Goal: Transaction & Acquisition: Obtain resource

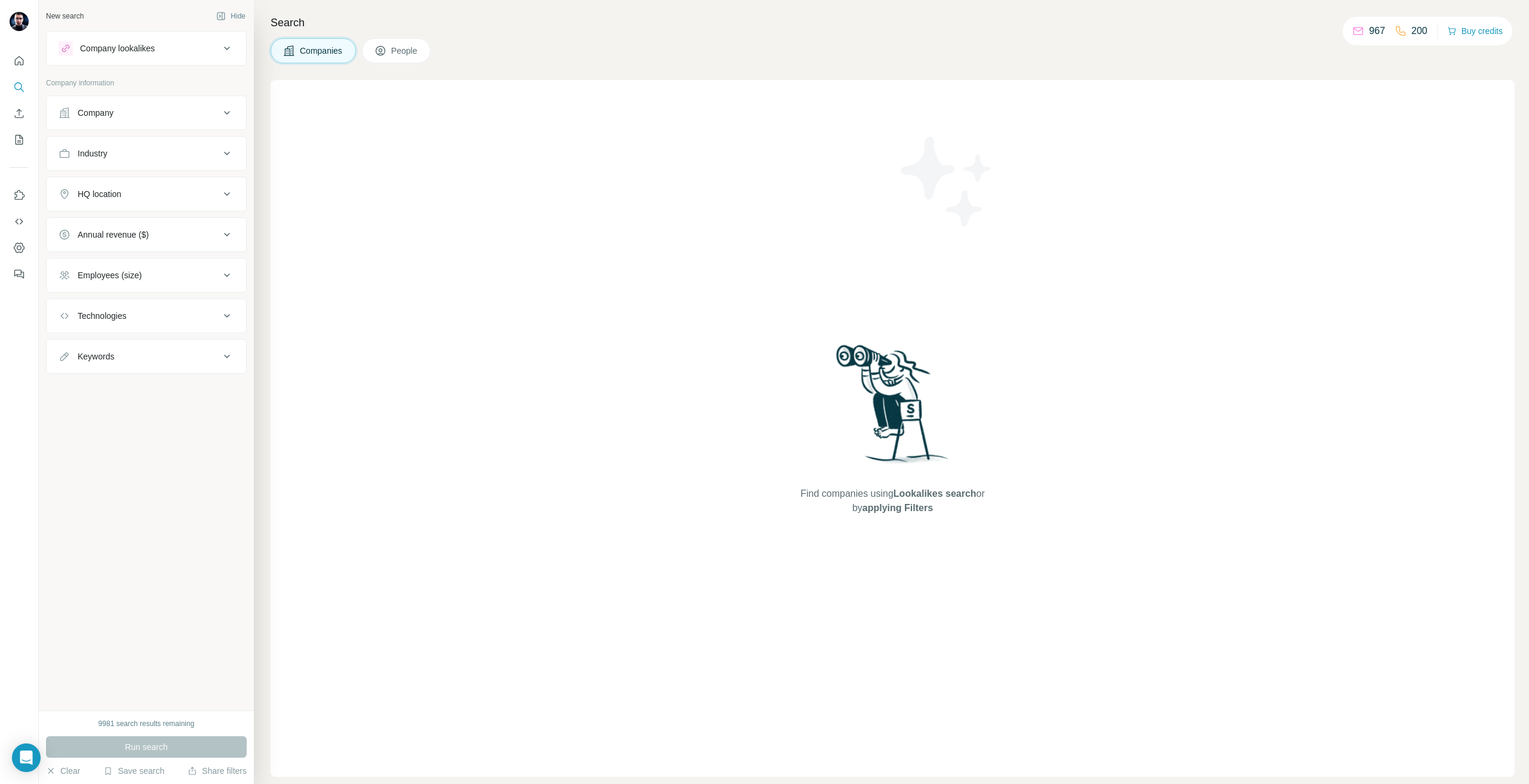
click at [92, 107] on div "Company" at bounding box center [96, 112] width 36 height 12
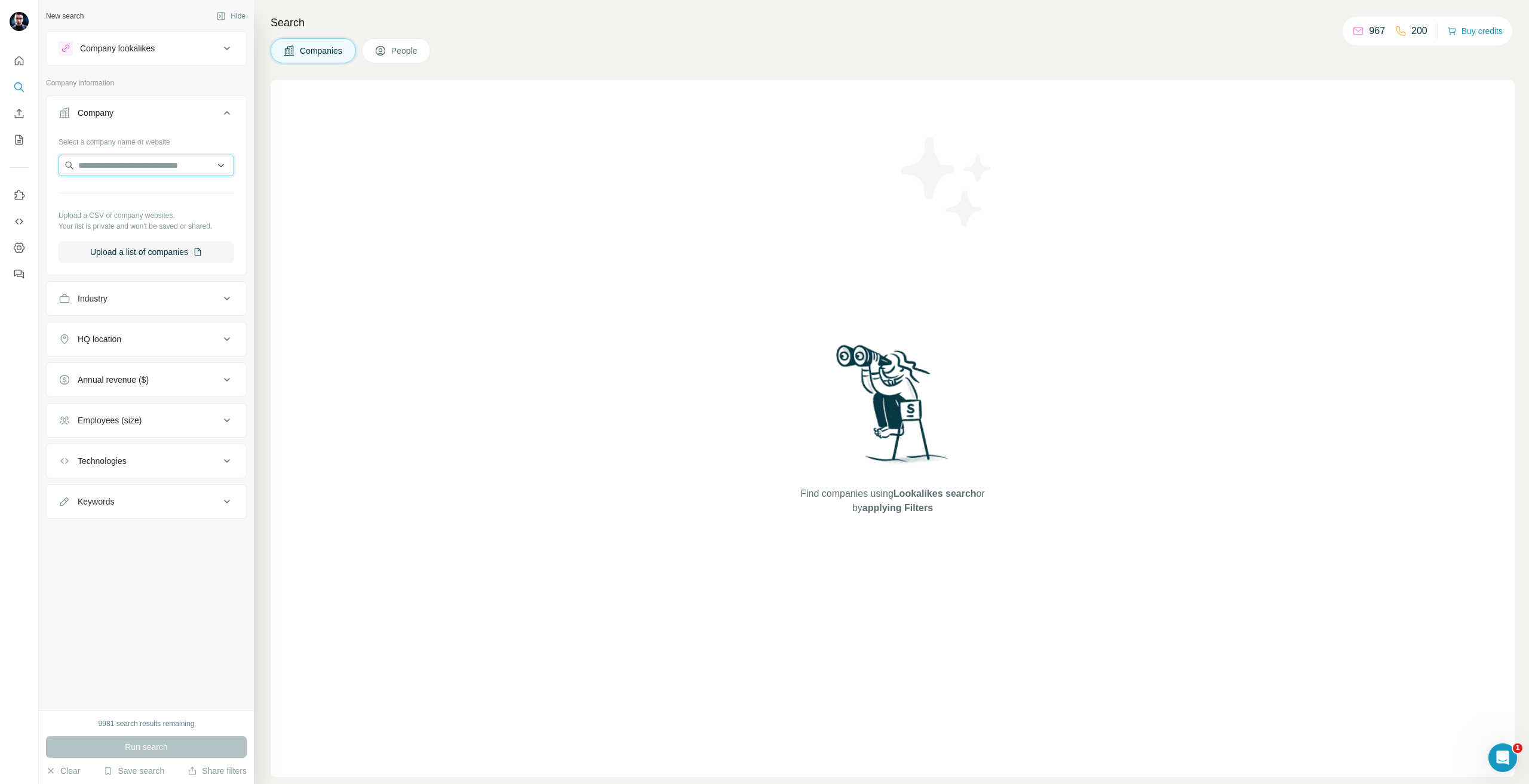
click at [147, 169] on input "text" at bounding box center [146, 165] width 176 height 21
paste input "**********"
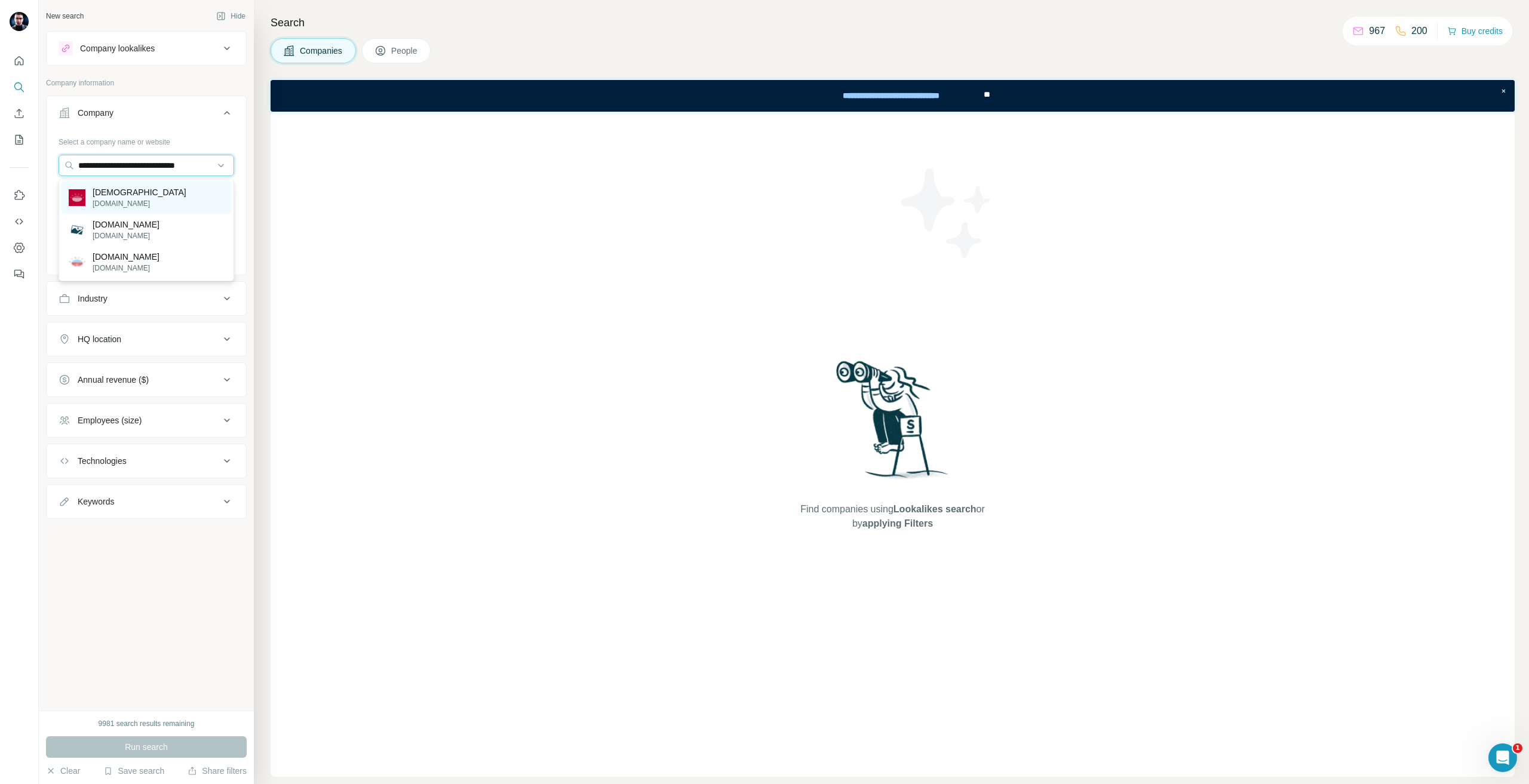
type input "**********"
click at [126, 202] on p "agrana.com" at bounding box center [139, 204] width 94 height 11
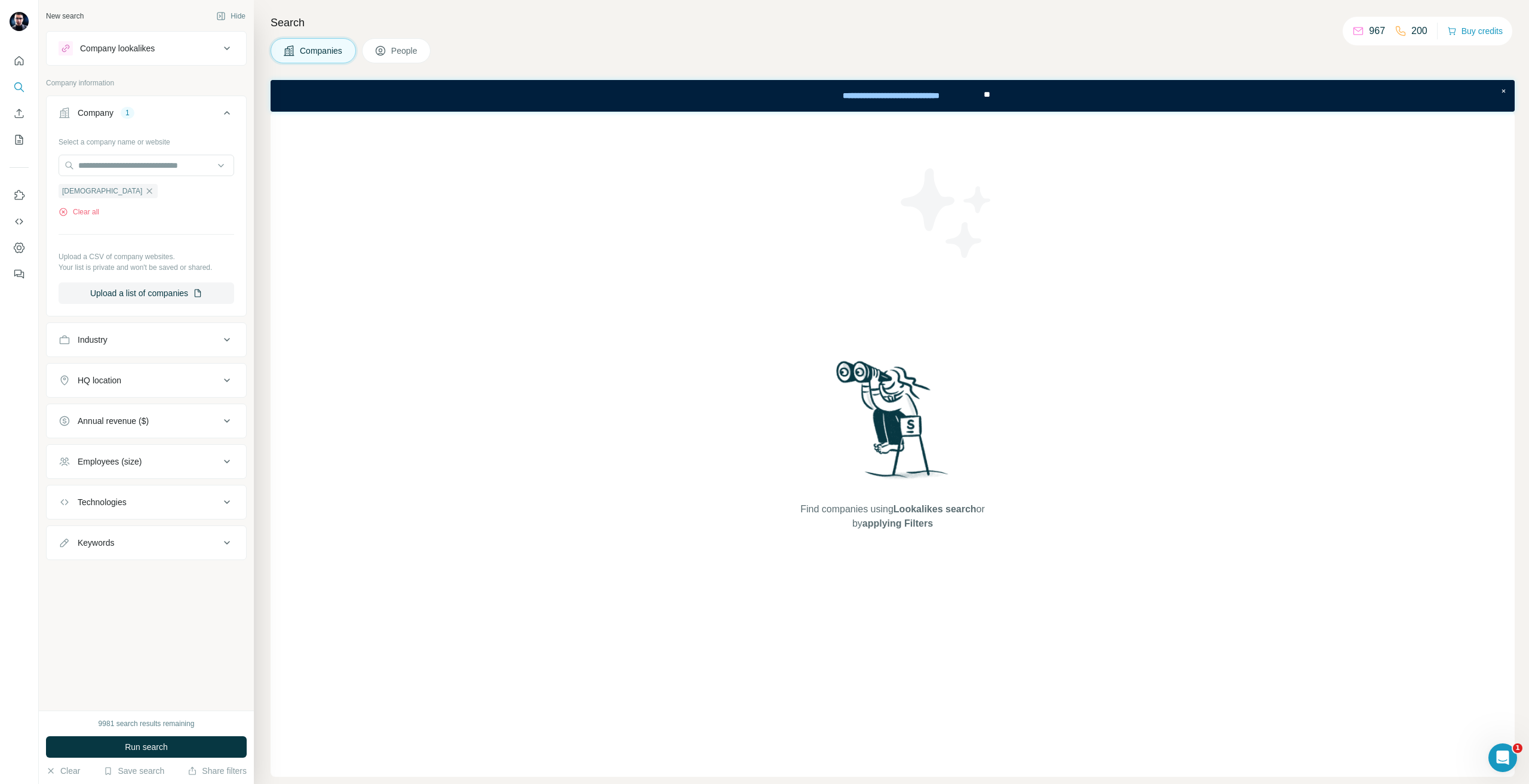
click at [135, 734] on div "9981 search results remaining Run search Clear Save search Share filters" at bounding box center [146, 747] width 215 height 73
click at [135, 747] on span "Run search" at bounding box center [146, 747] width 43 height 12
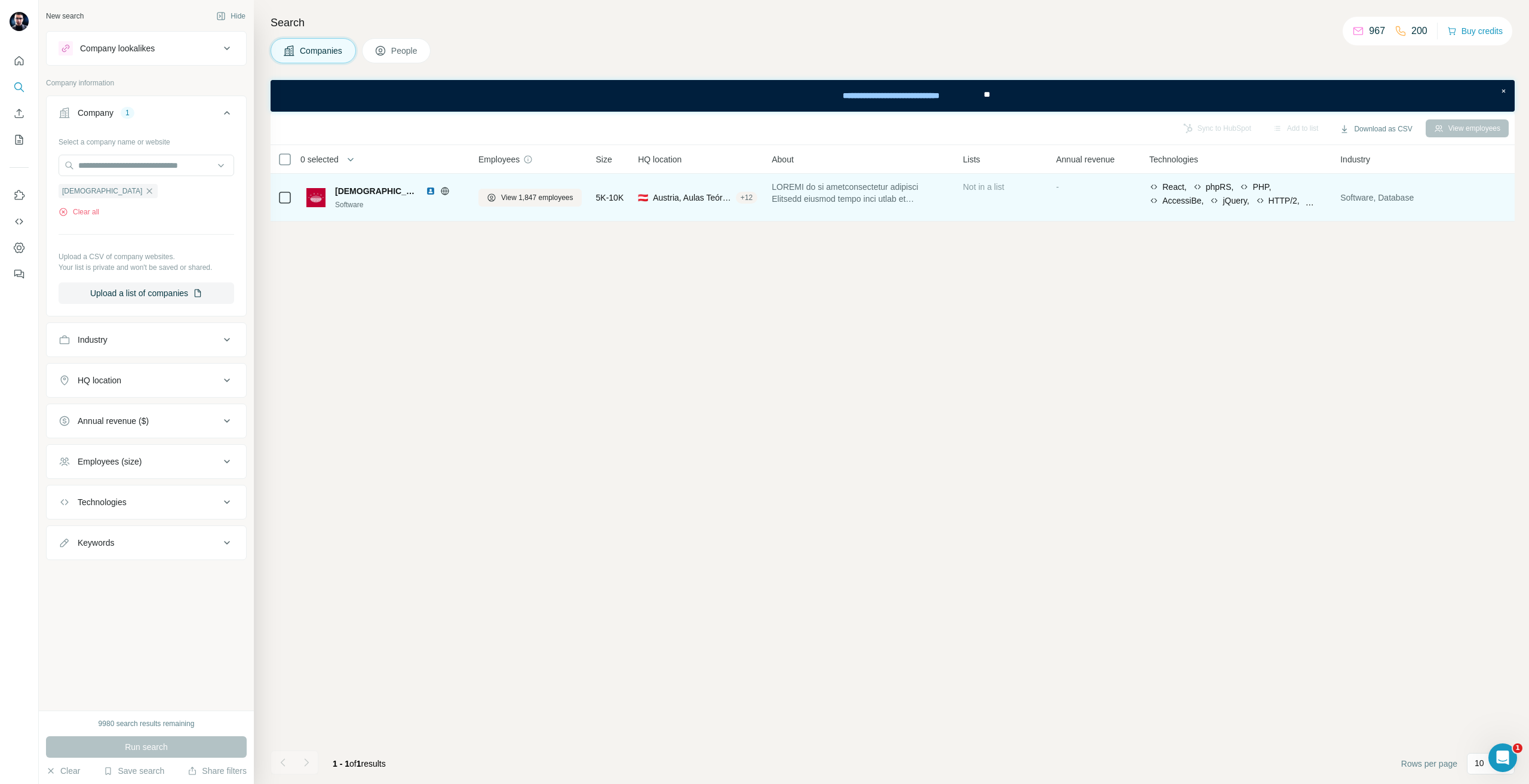
click at [412, 209] on div "Software" at bounding box center [400, 205] width 129 height 11
click at [512, 201] on span "View 1,847 employees" at bounding box center [536, 198] width 72 height 11
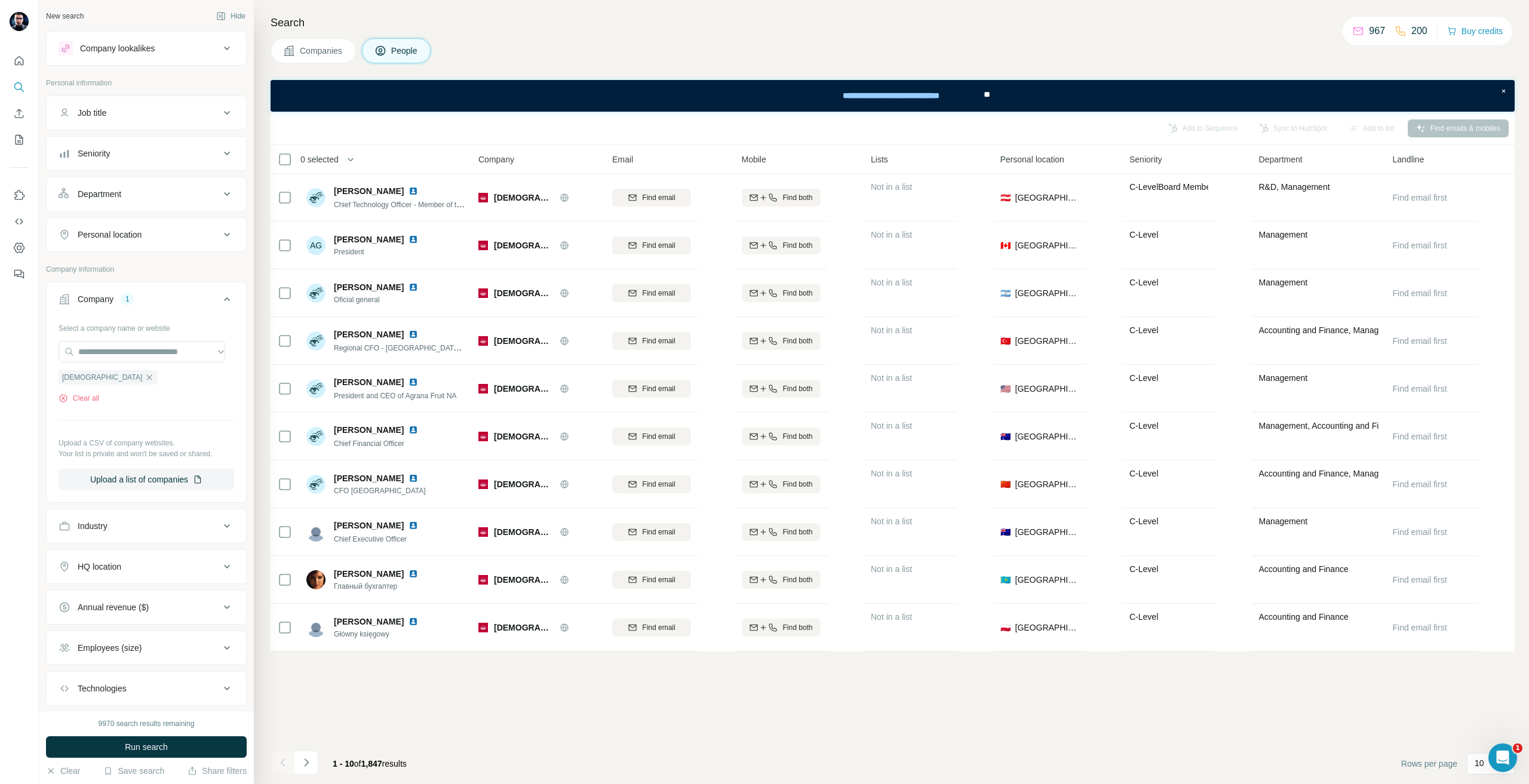
drag, startPoint x: 163, startPoint y: 218, endPoint x: 163, endPoint y: 224, distance: 6.0
click at [163, 221] on div "Personal location" at bounding box center [146, 235] width 201 height 35
click at [163, 224] on button "Personal location" at bounding box center [146, 235] width 200 height 29
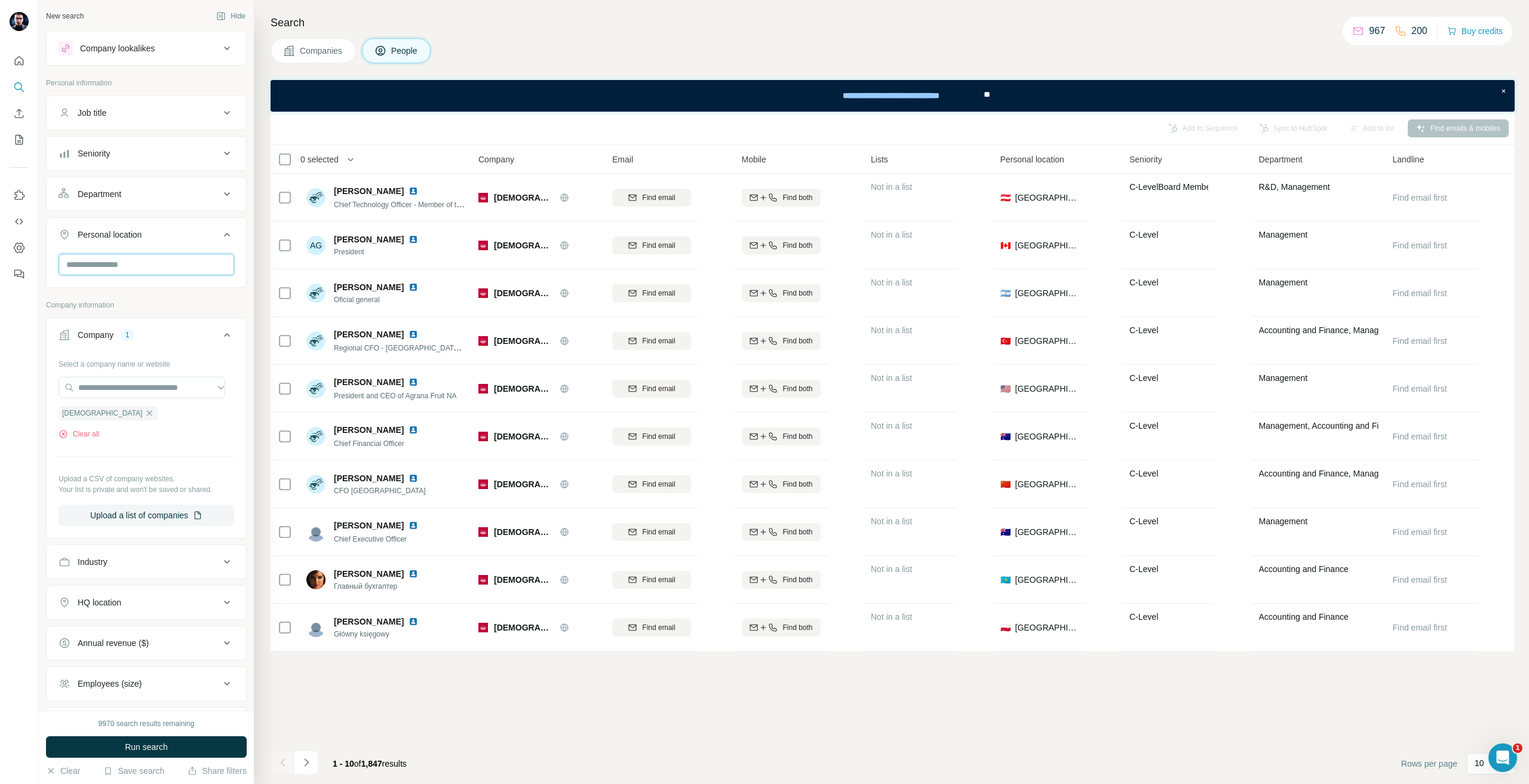
click at [135, 273] on input "text" at bounding box center [146, 264] width 176 height 21
type input "*******"
click at [151, 298] on div "🇦🇹 Austria" at bounding box center [142, 296] width 146 height 14
click at [207, 286] on div "🇦🇹 Austria" at bounding box center [142, 302] width 161 height 43
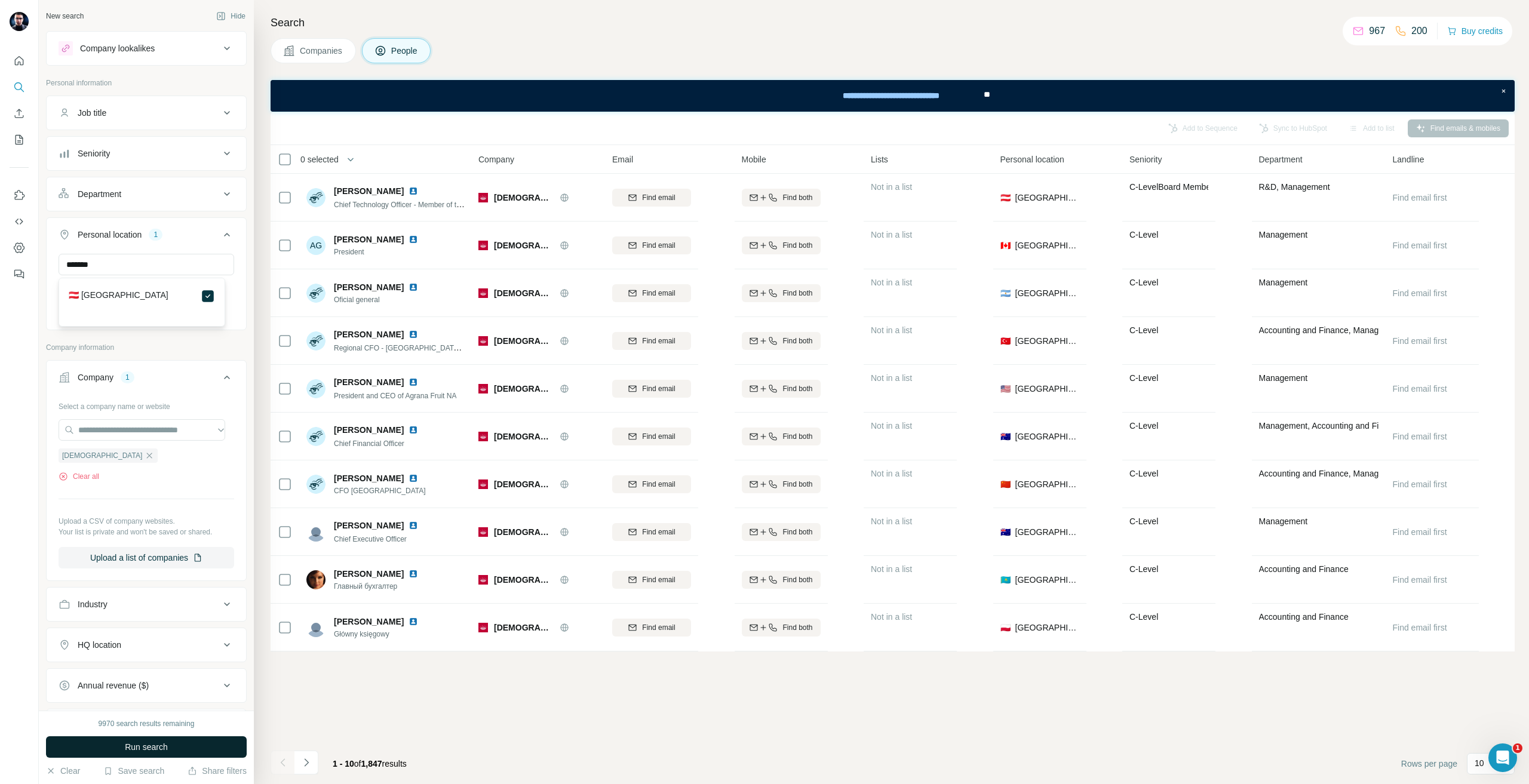
click at [193, 751] on button "Run search" at bounding box center [146, 747] width 201 height 21
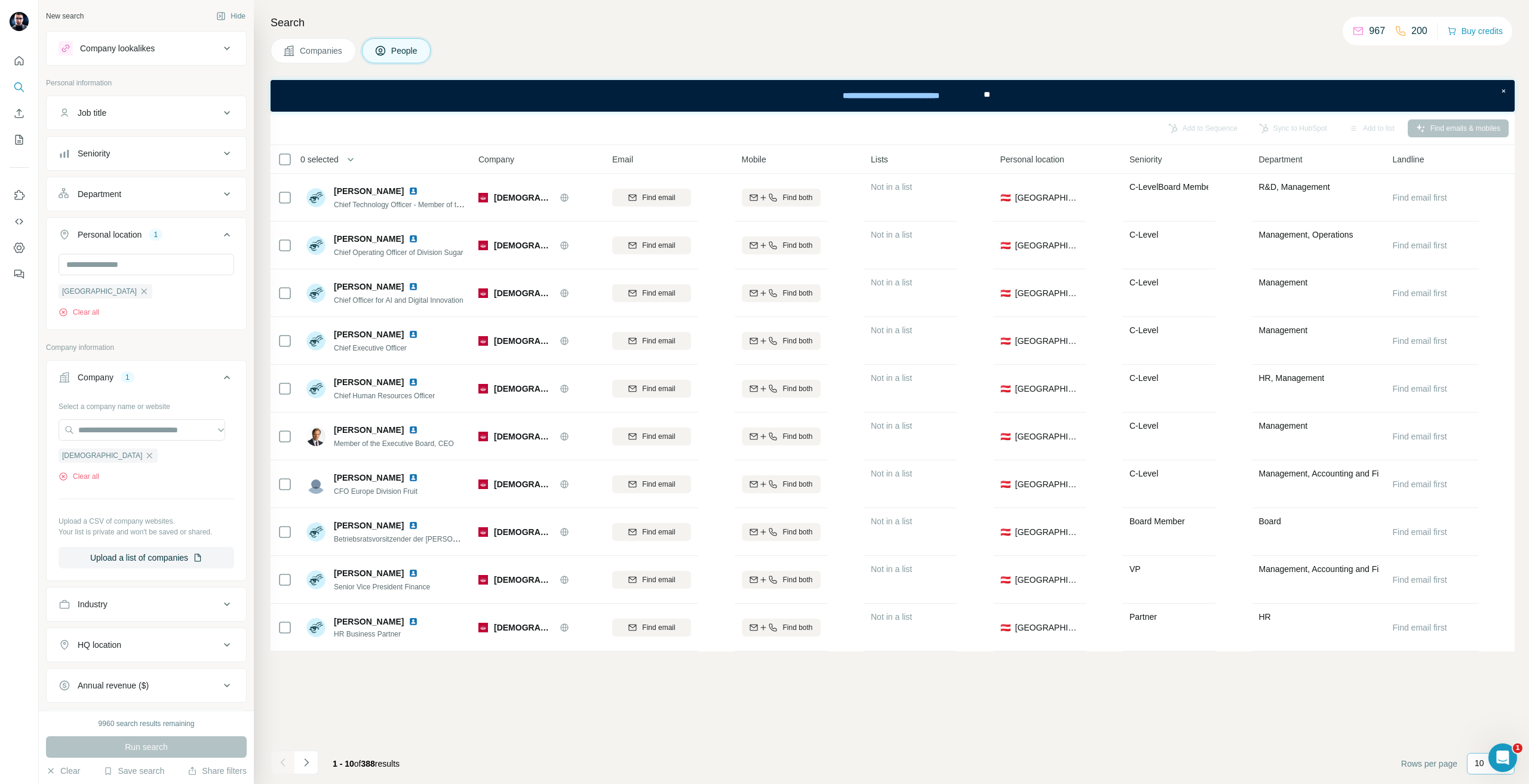
click at [1476, 761] on div "10" at bounding box center [1491, 763] width 48 height 21
click at [1492, 690] on div "40" at bounding box center [1490, 693] width 28 height 12
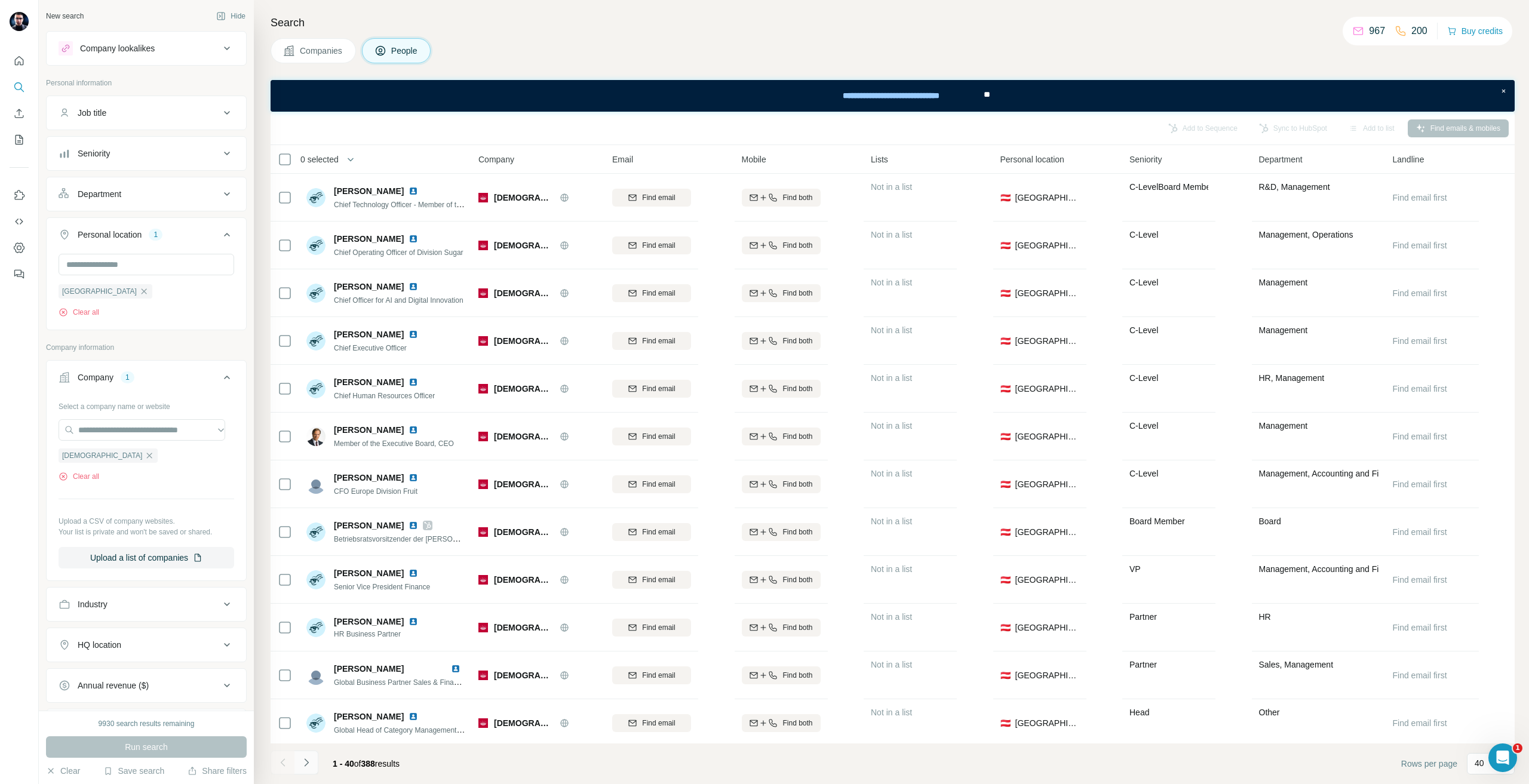
click at [312, 763] on icon "Navigate to next page" at bounding box center [306, 763] width 12 height 12
click at [290, 769] on button "Navigate to previous page" at bounding box center [283, 763] width 24 height 24
click at [306, 767] on icon "Navigate to next page" at bounding box center [306, 763] width 12 height 12
click at [294, 767] on button "Navigate to previous page" at bounding box center [283, 763] width 24 height 24
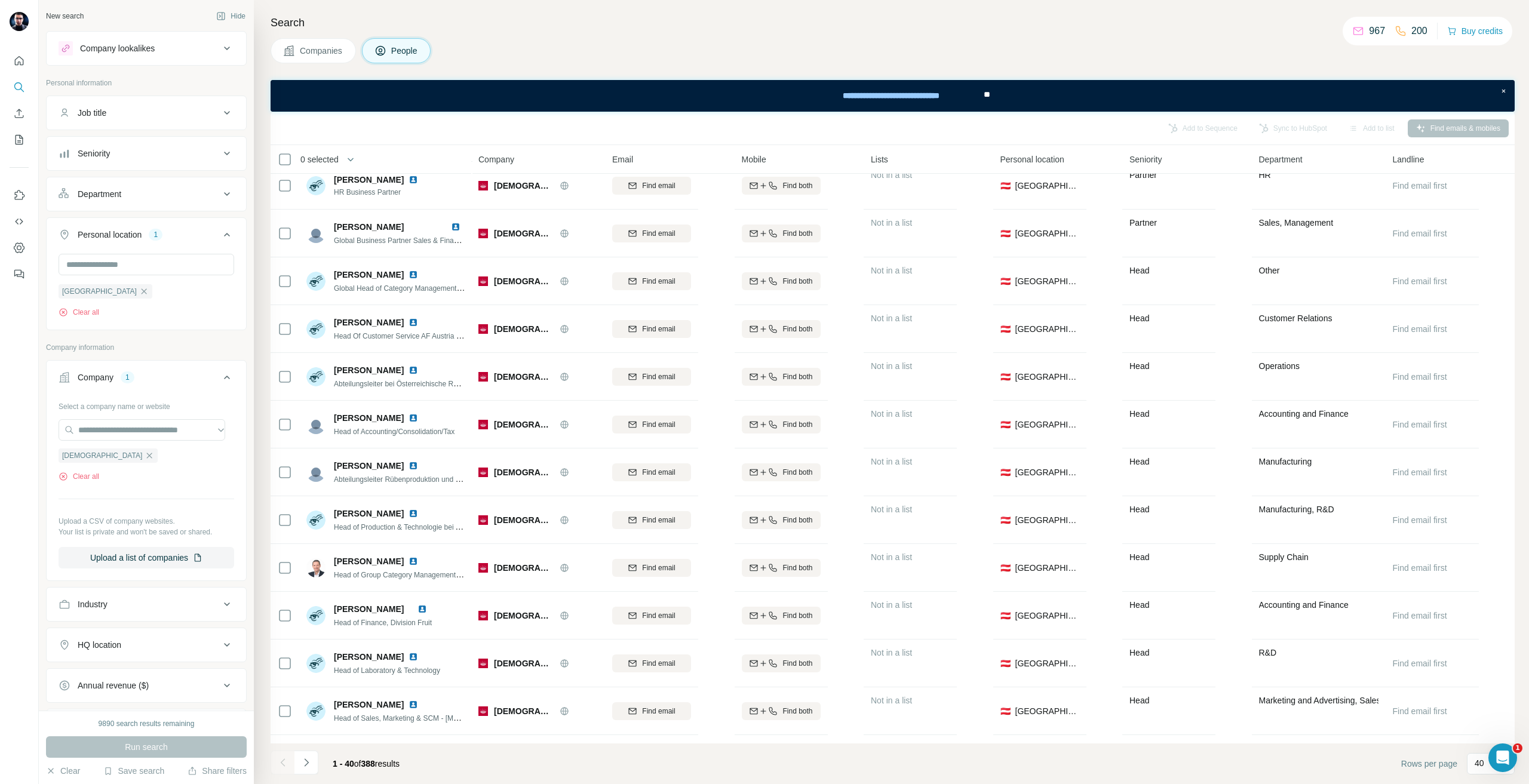
scroll to position [657, 0]
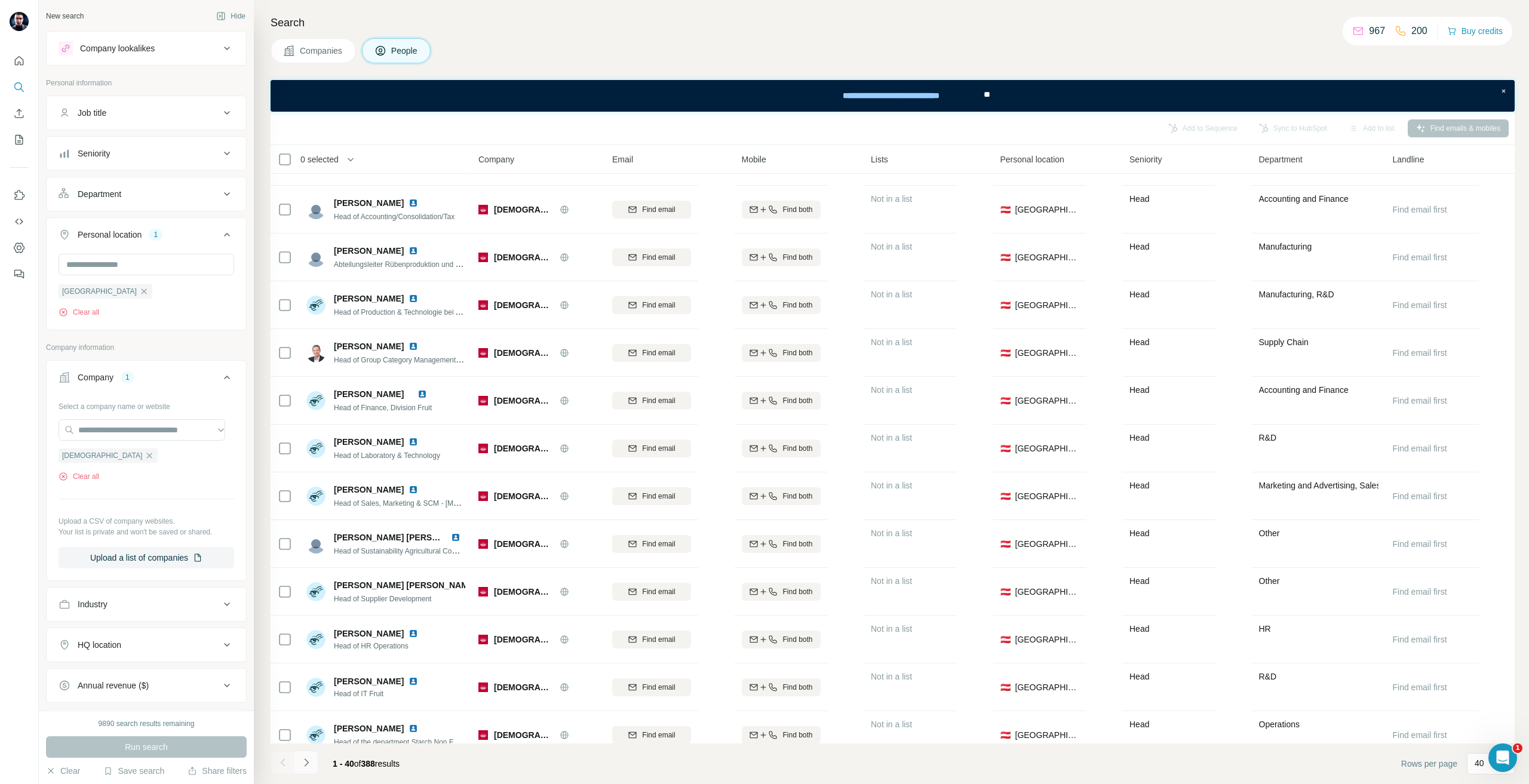
click at [313, 760] on button "Navigate to next page" at bounding box center [306, 763] width 24 height 24
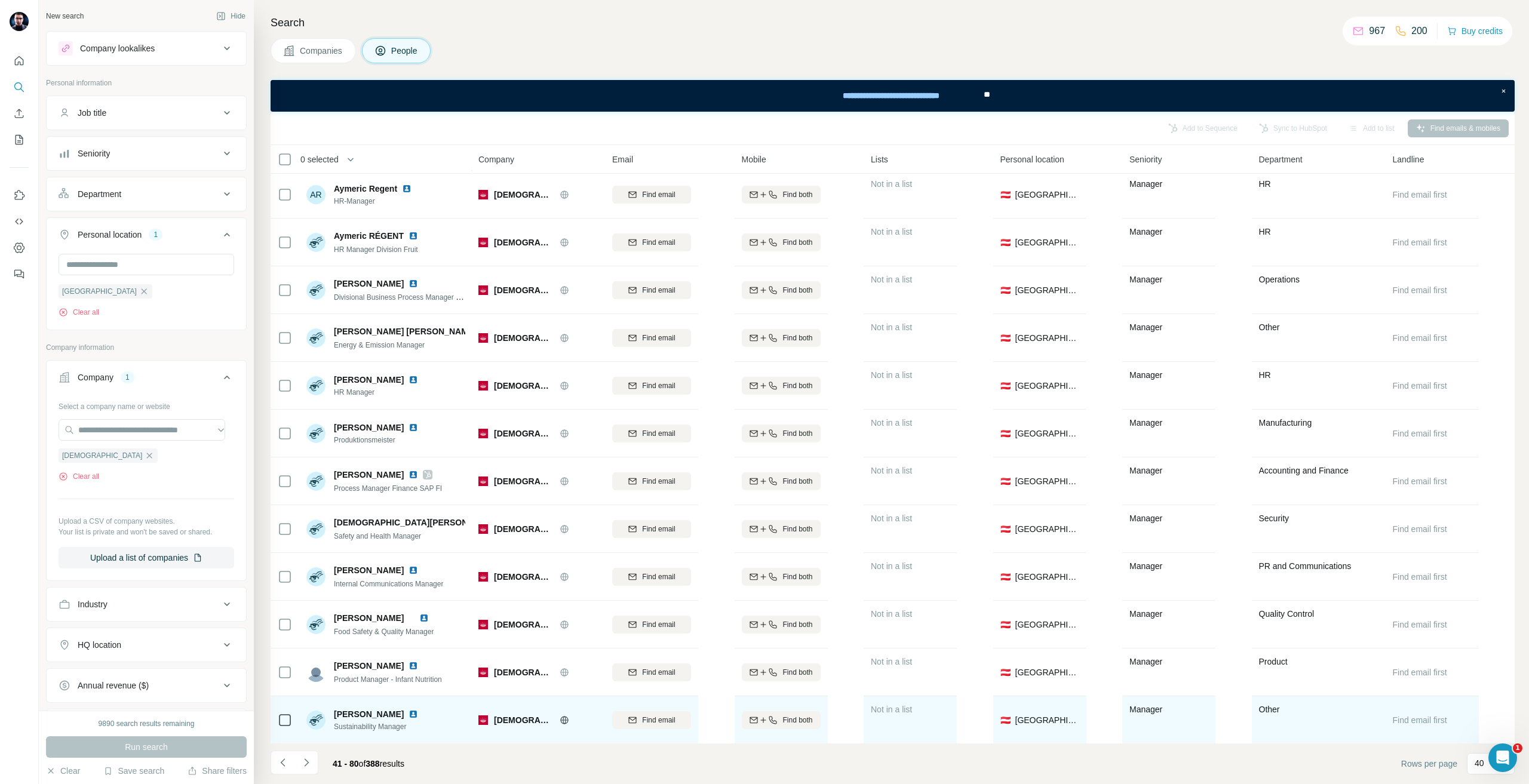
scroll to position [1348, 0]
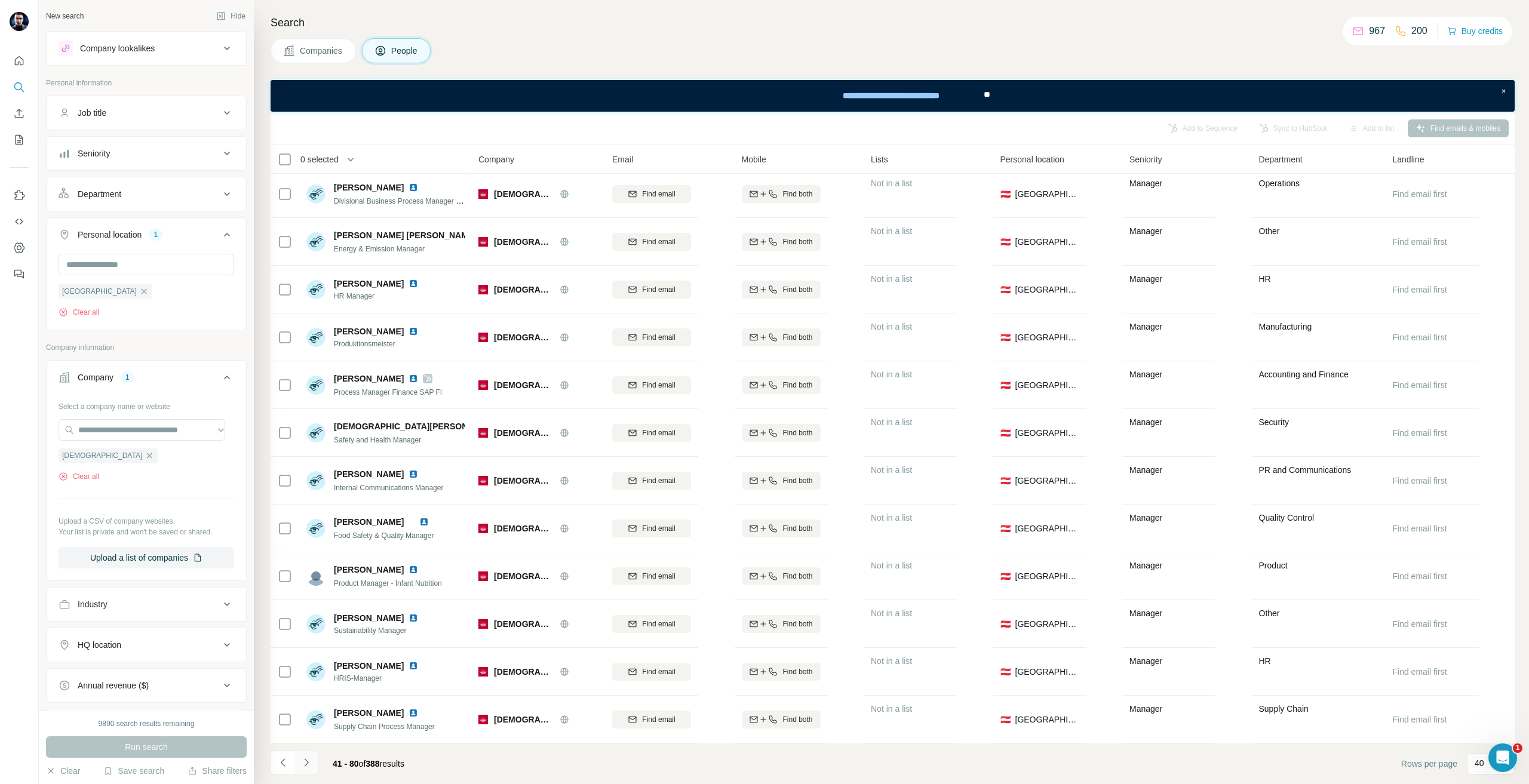
click at [314, 769] on button "Navigate to next page" at bounding box center [306, 763] width 24 height 24
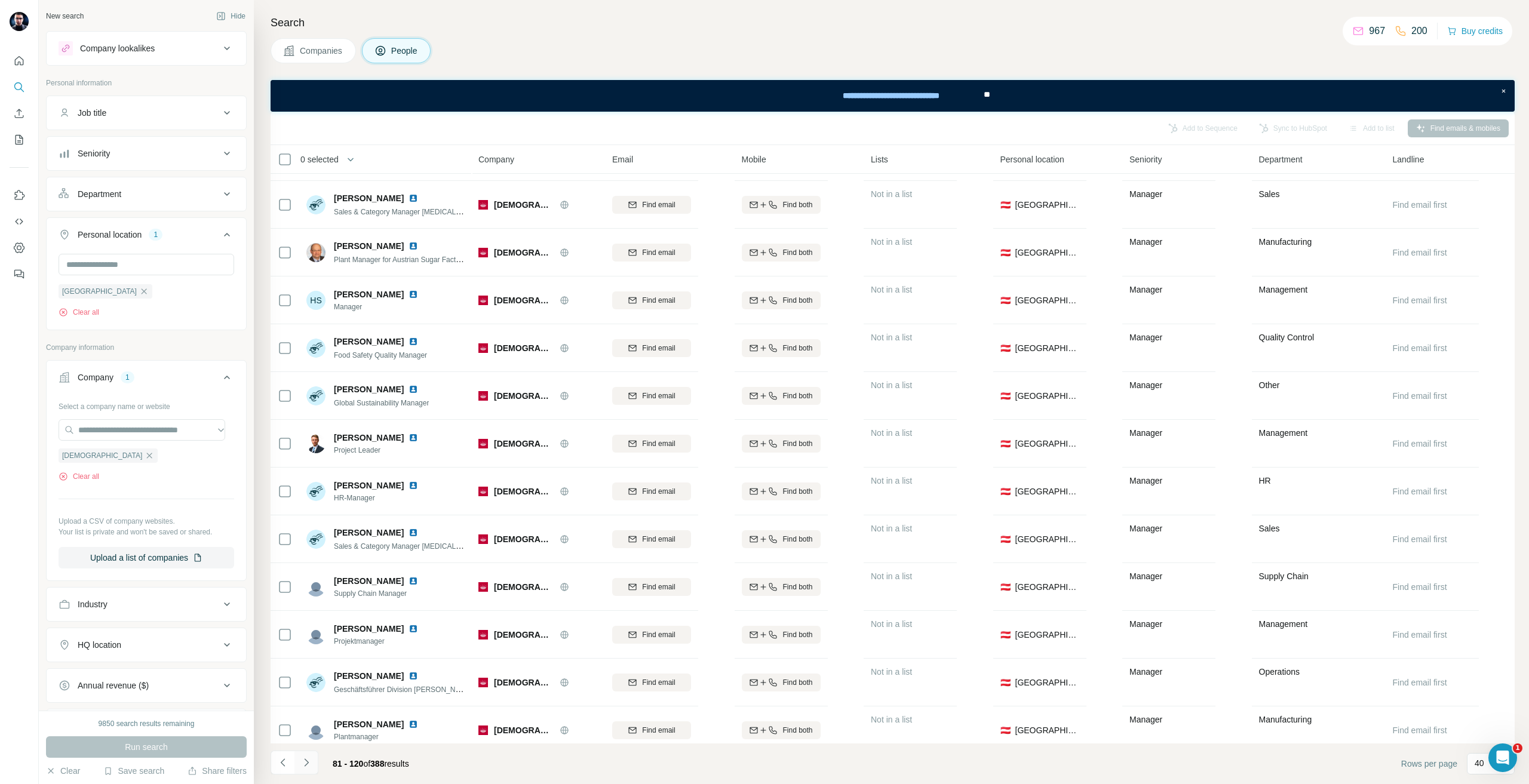
scroll to position [955, 0]
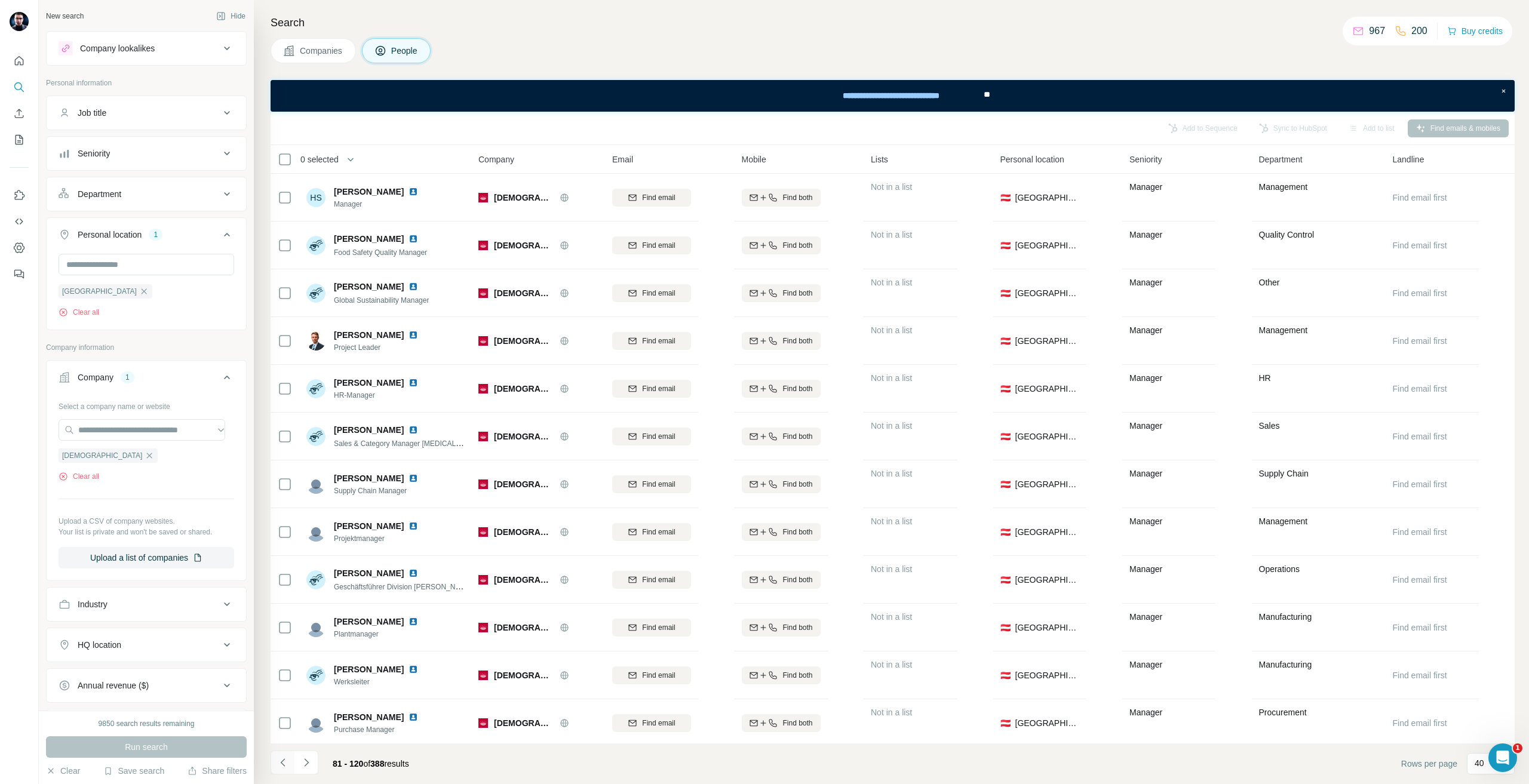
click at [282, 764] on icon "Navigate to previous page" at bounding box center [282, 763] width 4 height 8
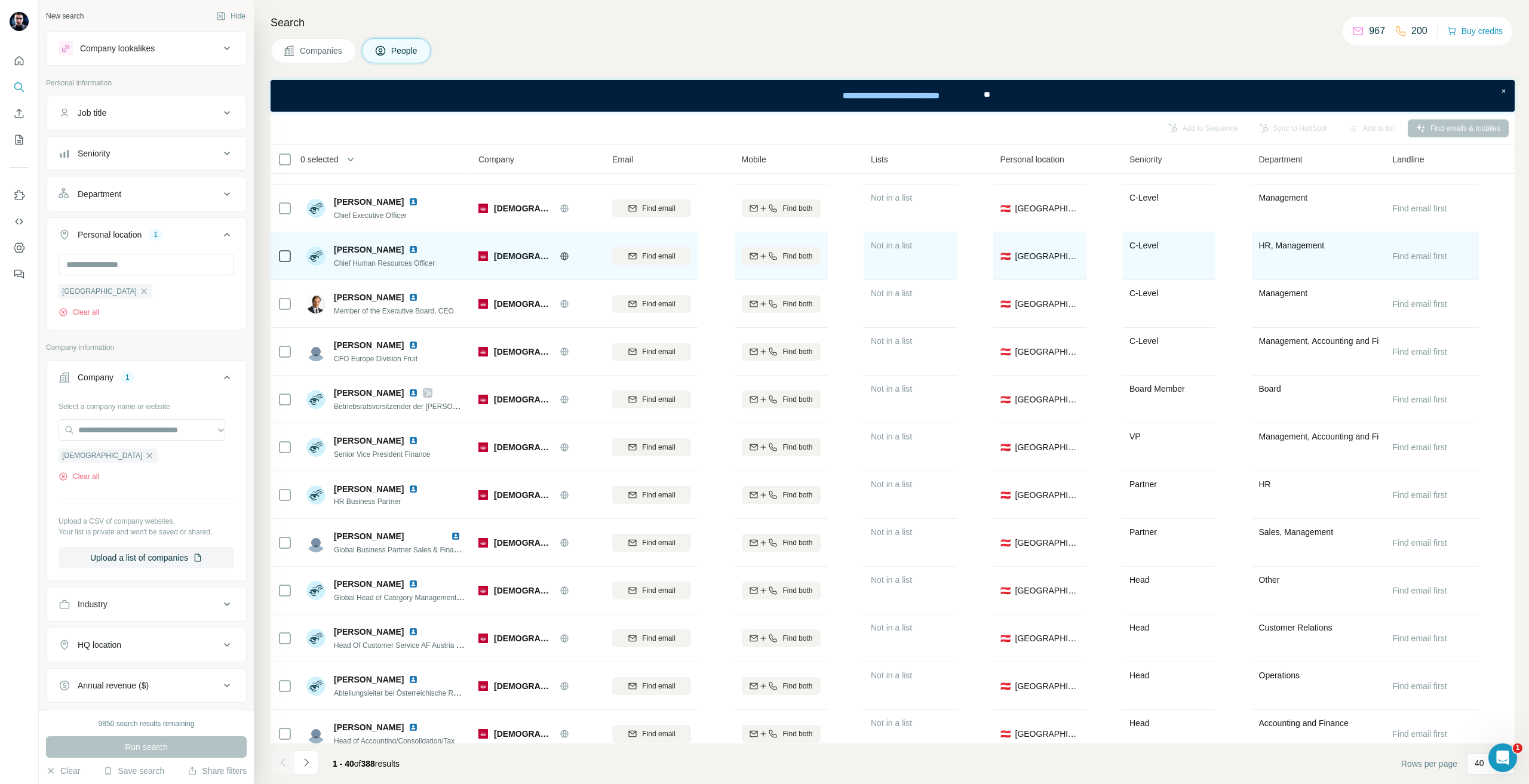
scroll to position [0, 0]
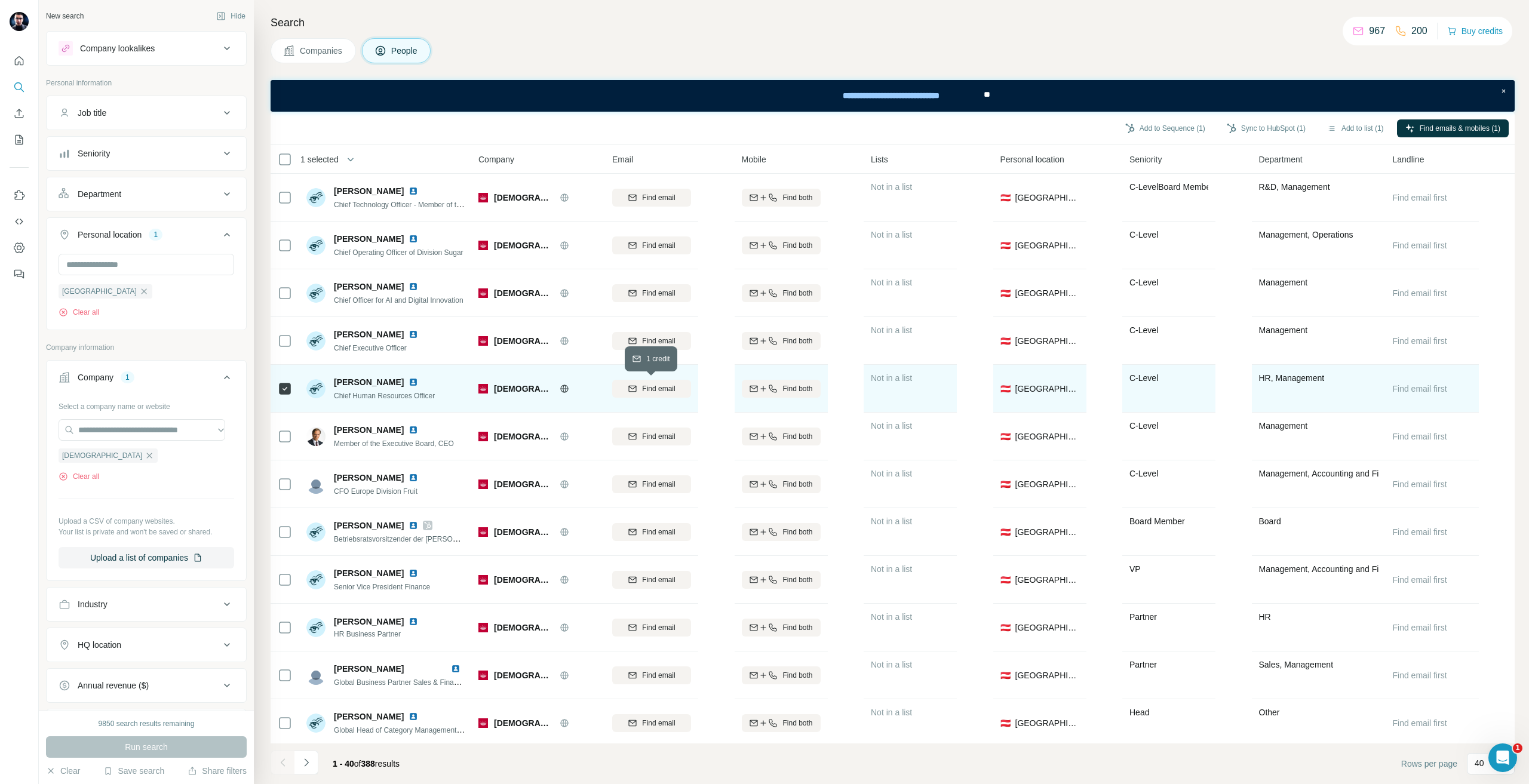
click at [664, 388] on span "Find email" at bounding box center [658, 389] width 33 height 11
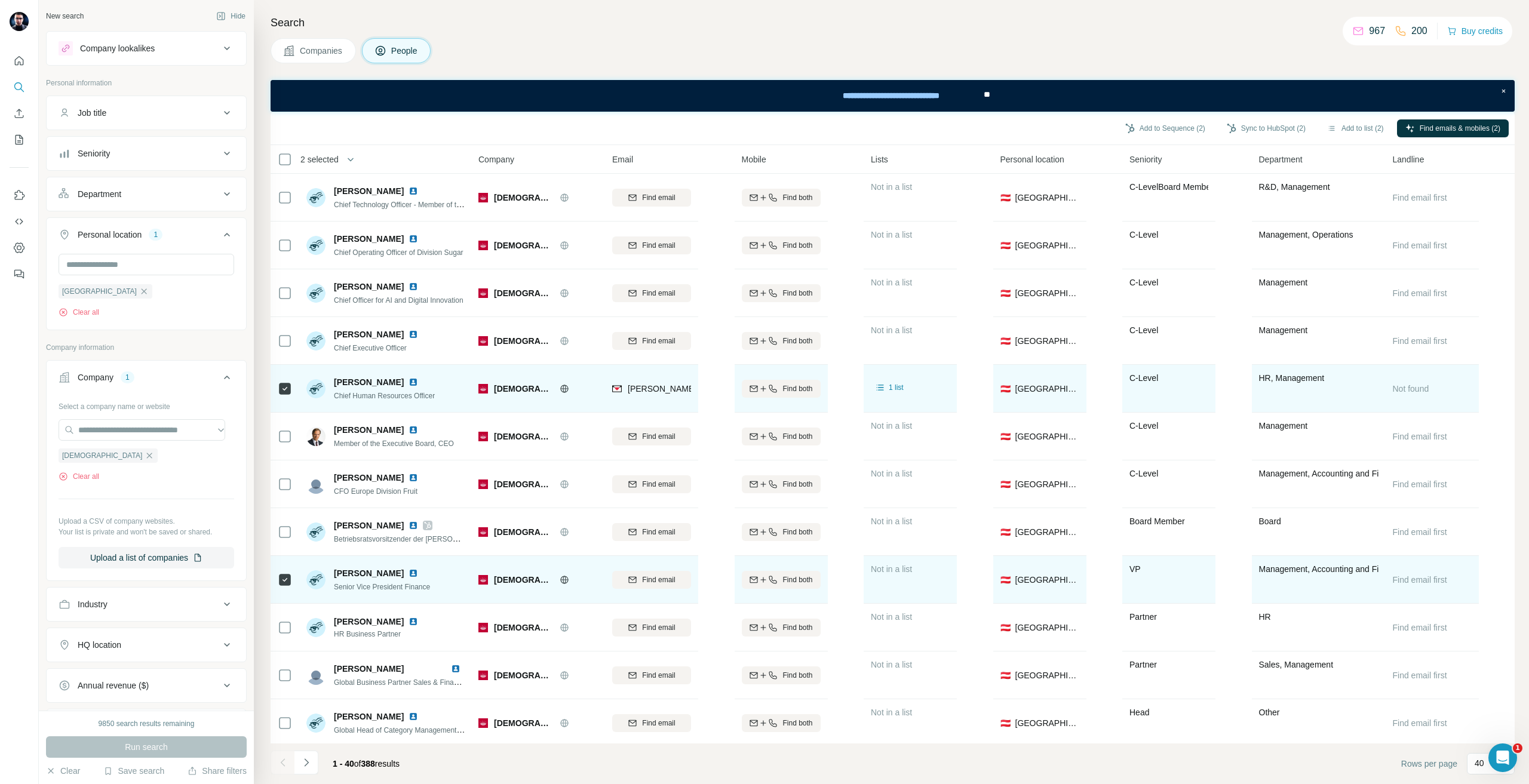
click at [652, 589] on div "Find email" at bounding box center [651, 579] width 79 height 33
click at [649, 589] on div "Find email" at bounding box center [651, 579] width 79 height 33
click at [656, 585] on button "Find email" at bounding box center [651, 579] width 79 height 18
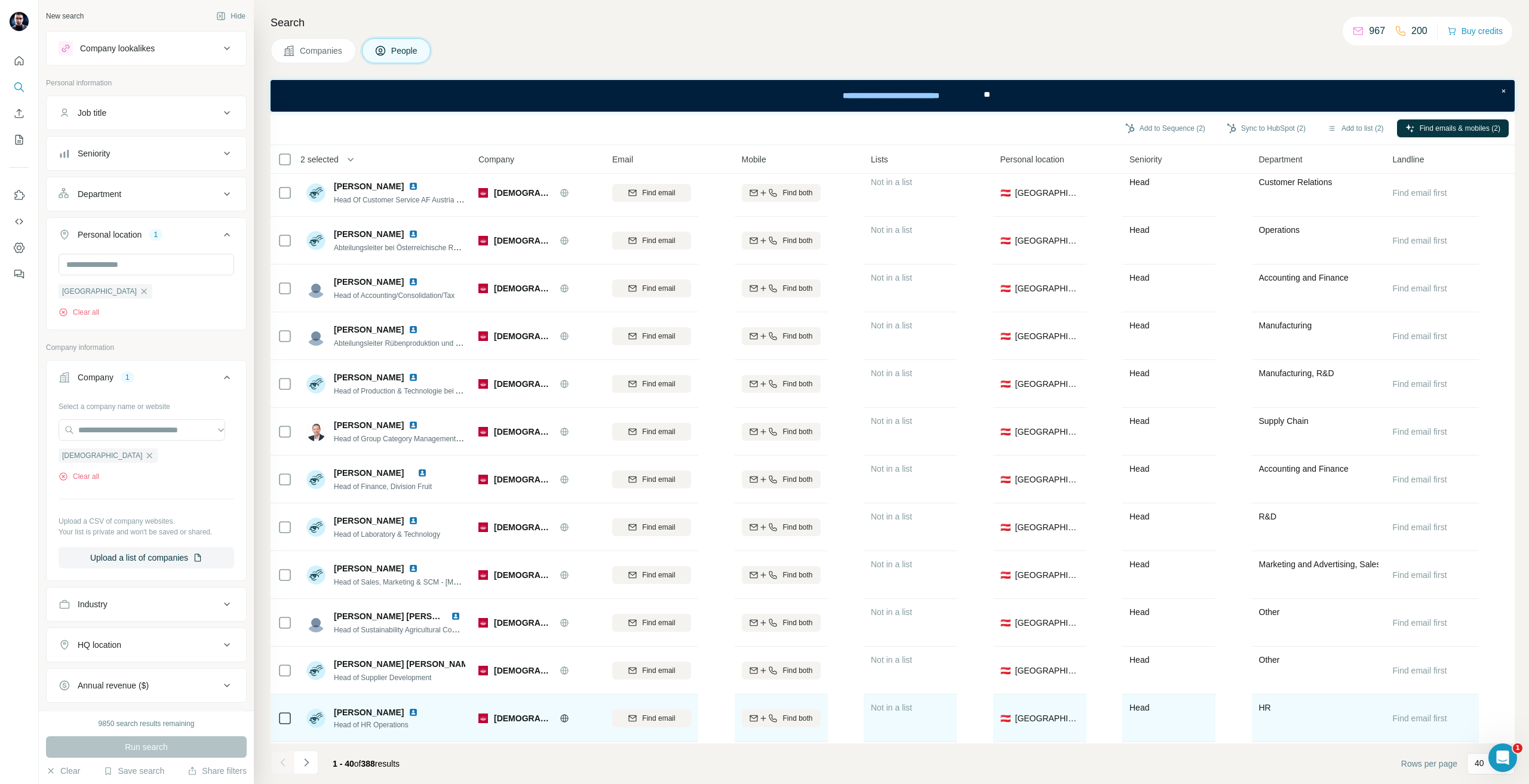
scroll to position [657, 0]
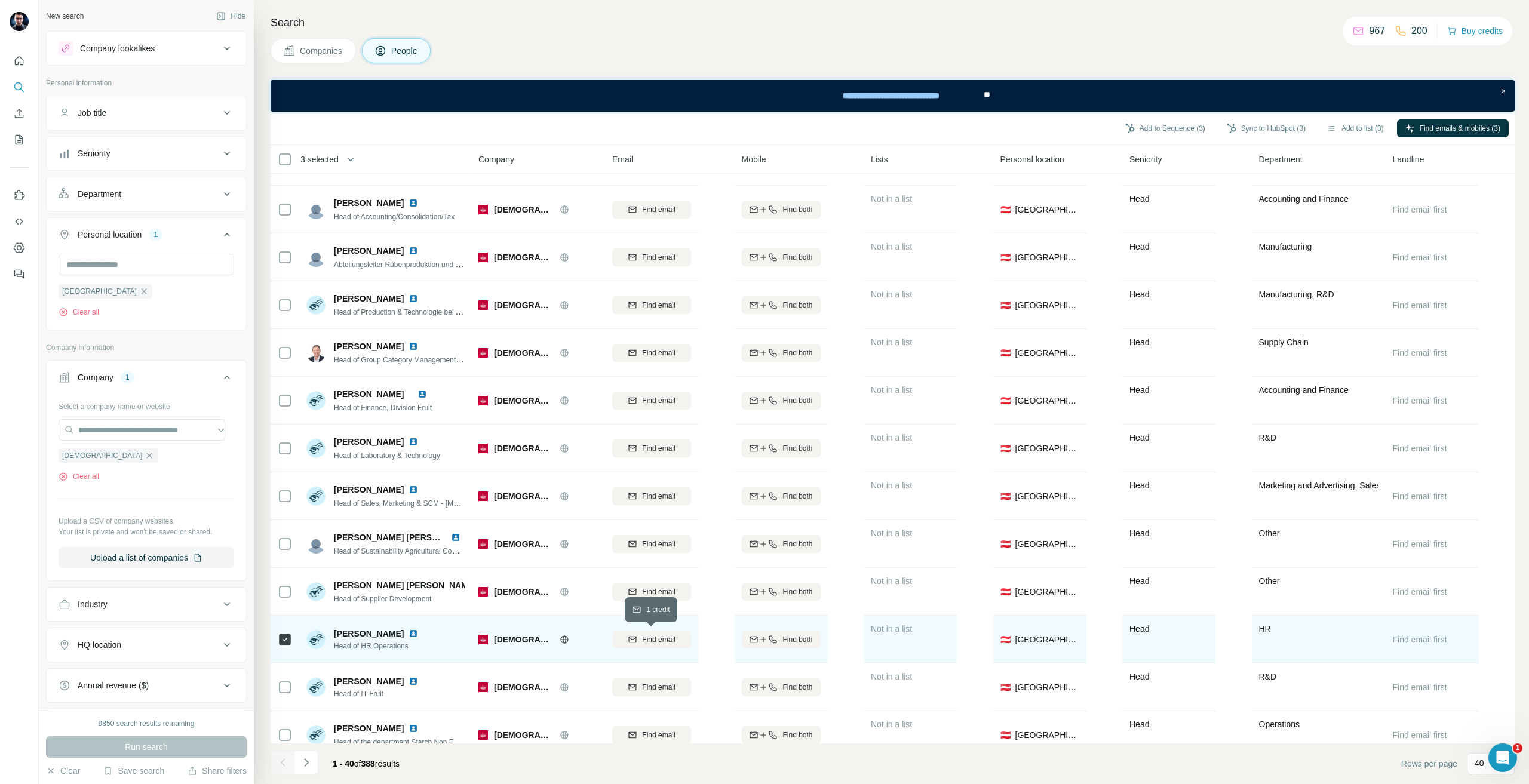
click at [649, 645] on button "Find email" at bounding box center [651, 639] width 79 height 18
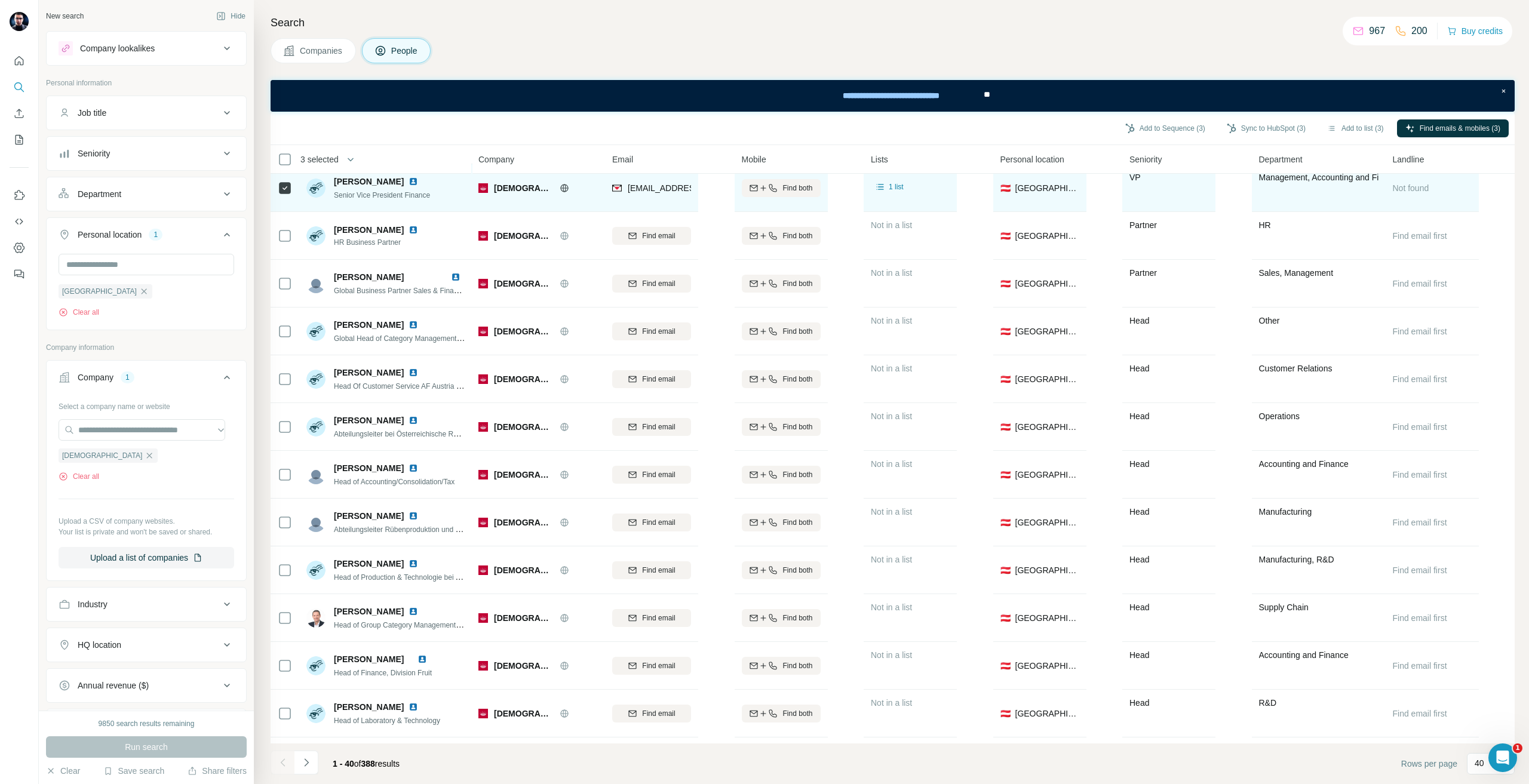
scroll to position [0, 0]
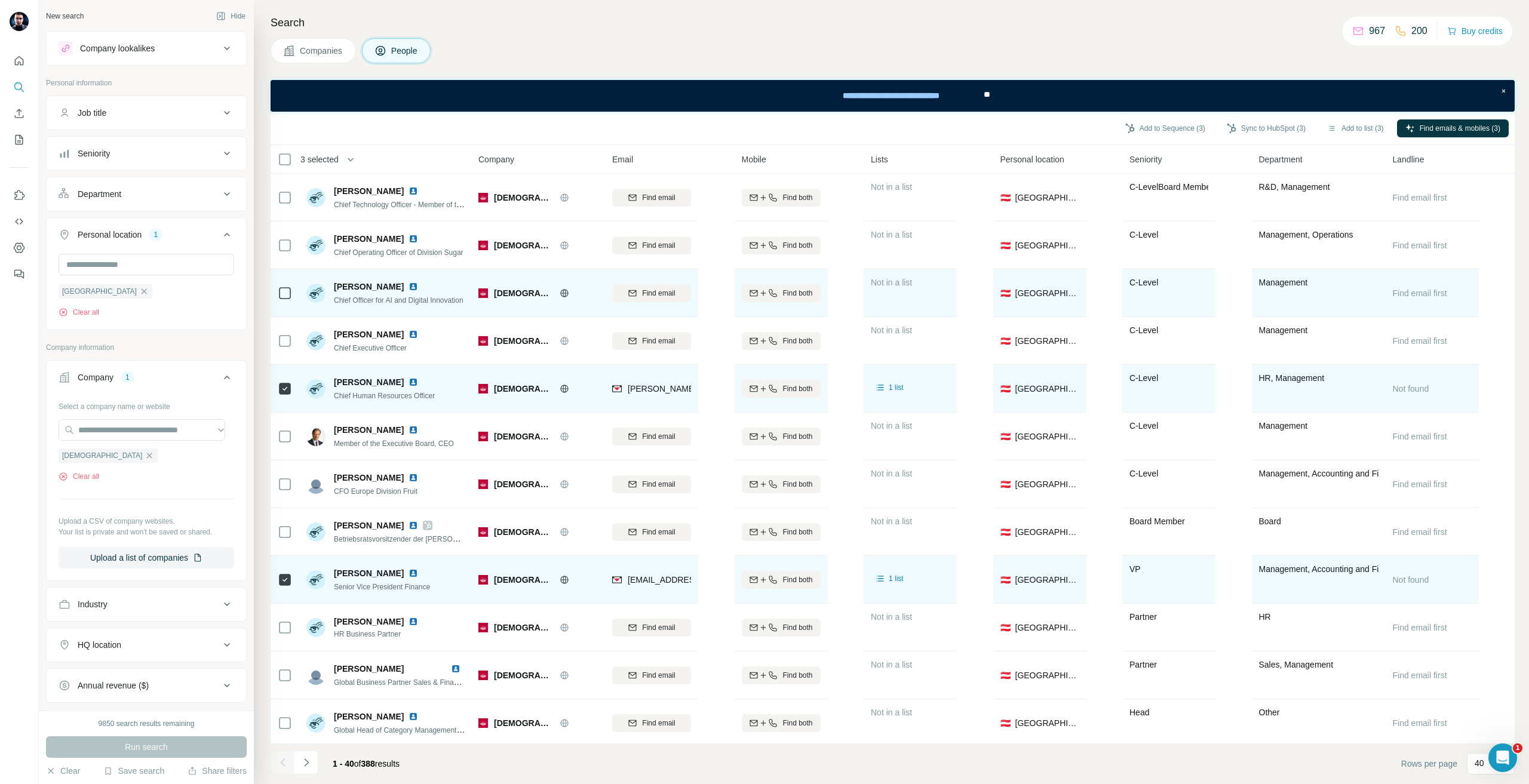
click at [286, 300] on icon at bounding box center [285, 293] width 14 height 14
click at [647, 297] on span "Find email" at bounding box center [658, 294] width 33 height 11
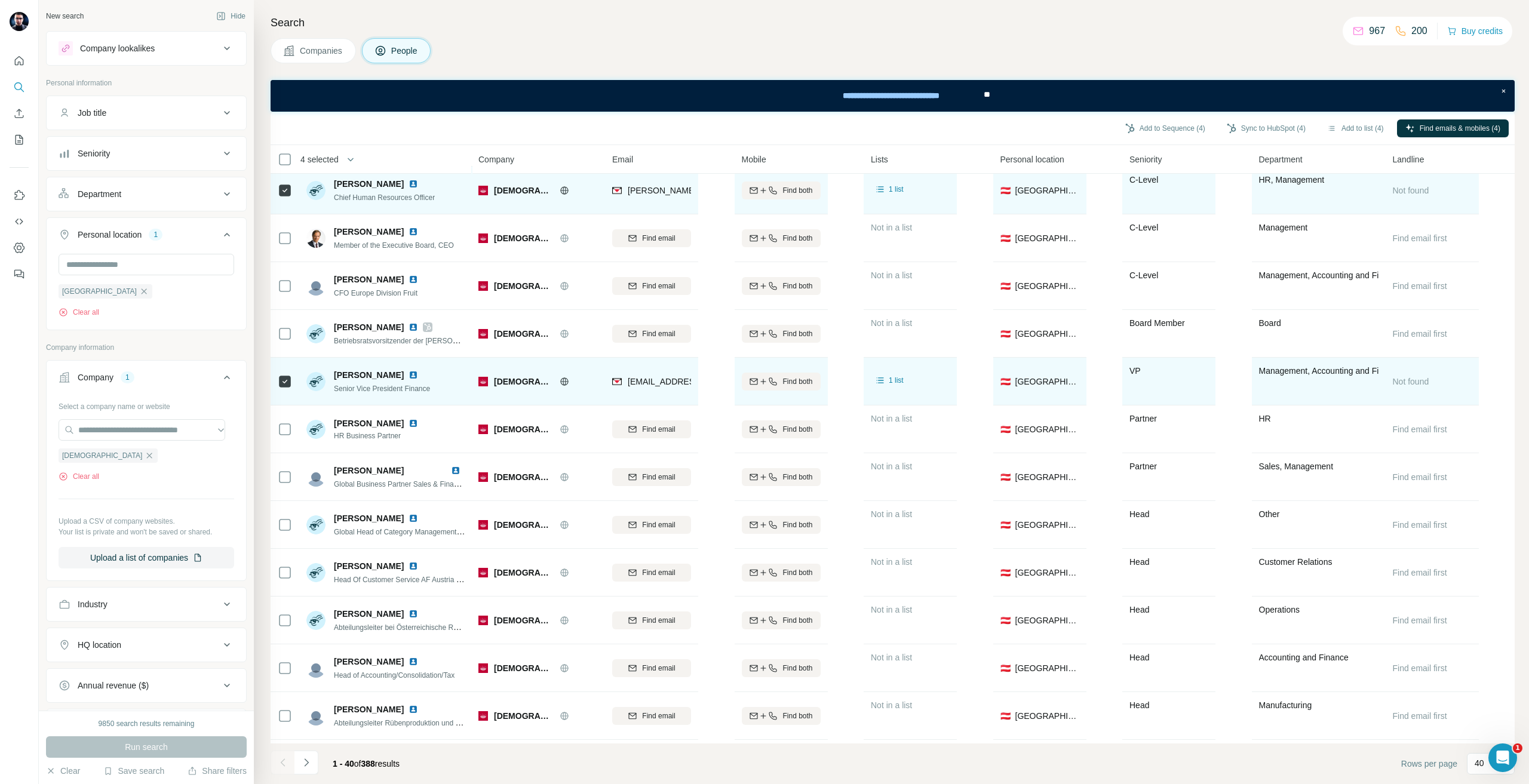
scroll to position [60, 0]
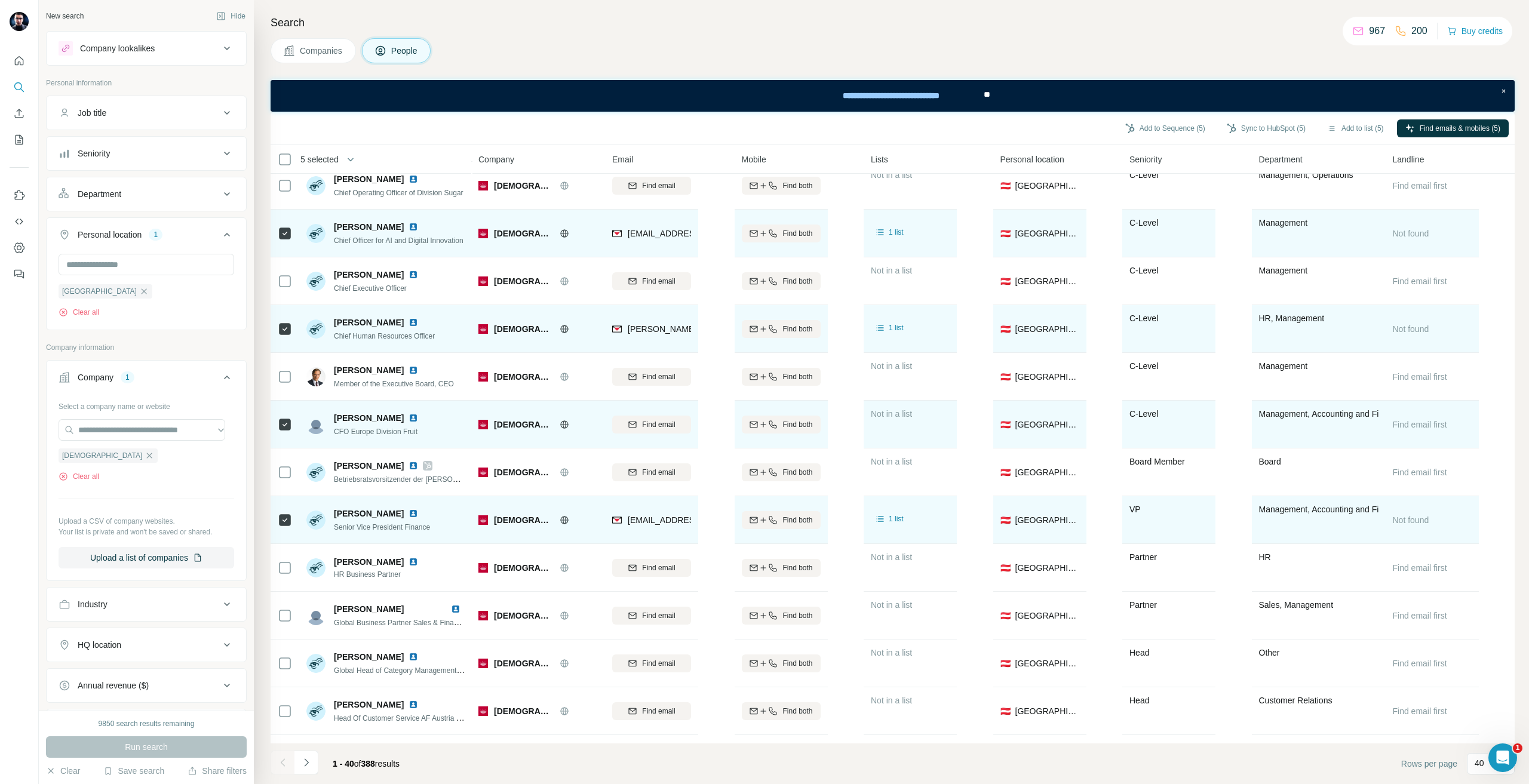
click at [659, 431] on button "Find email" at bounding box center [651, 424] width 79 height 18
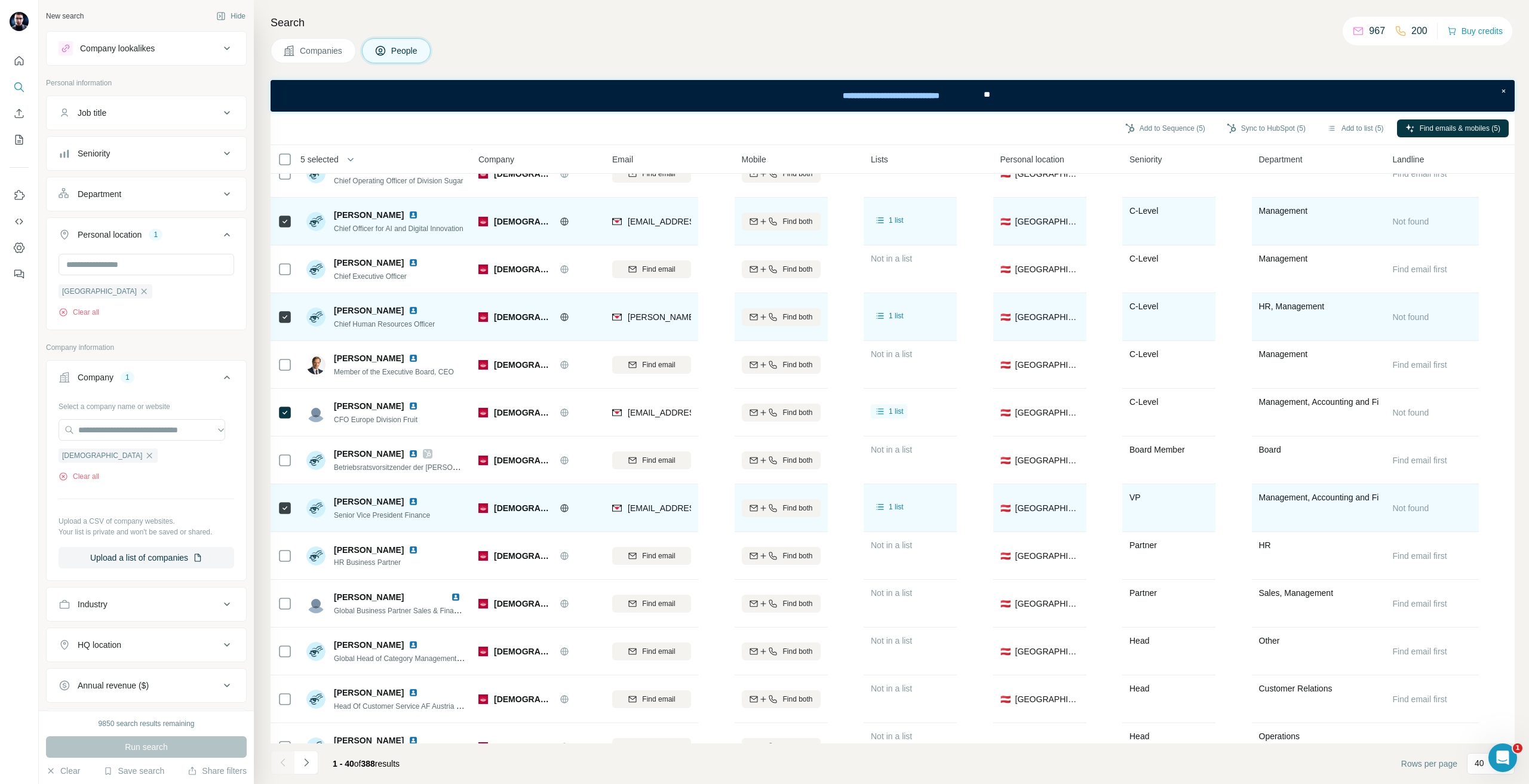
scroll to position [0, 0]
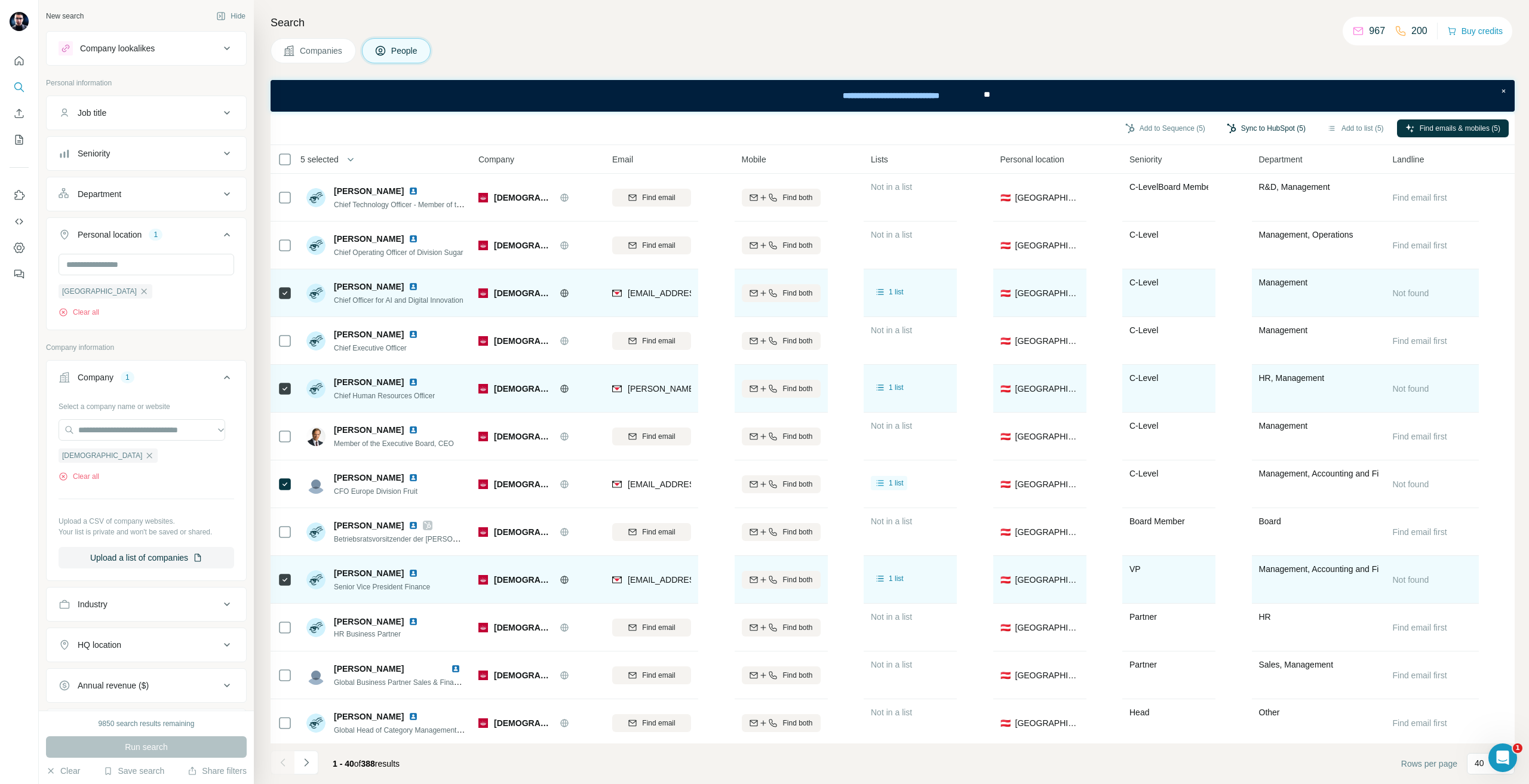
click at [1261, 135] on button "Sync to HubSpot (5)" at bounding box center [1266, 128] width 96 height 18
click at [1240, 232] on button "Sync to HubSpot" at bounding box center [1234, 231] width 133 height 24
